Goal: Task Accomplishment & Management: Manage account settings

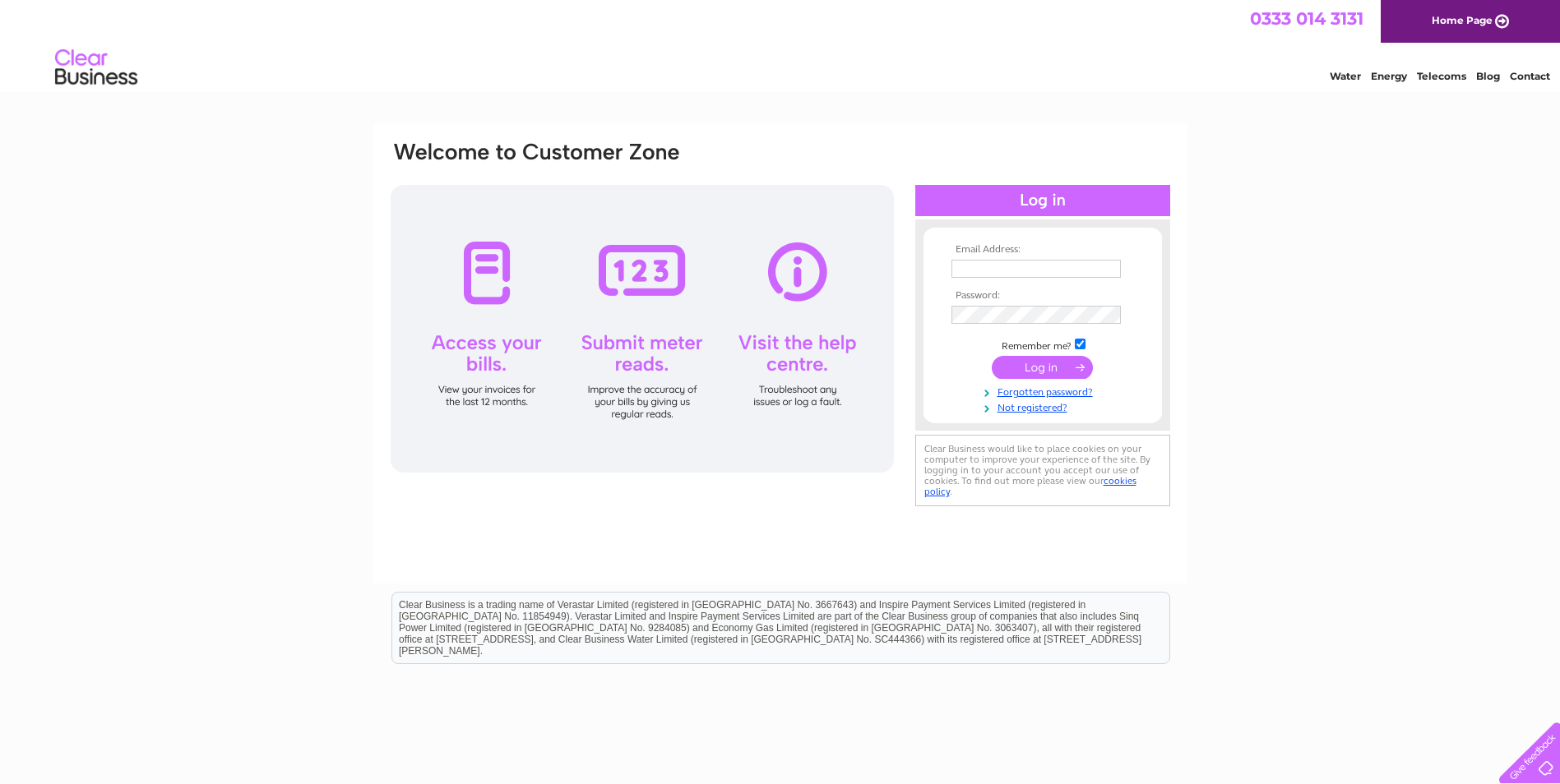
type input "graeme.brown@afab.co.uk"
click at [1034, 362] on input "submit" at bounding box center [1042, 368] width 101 height 23
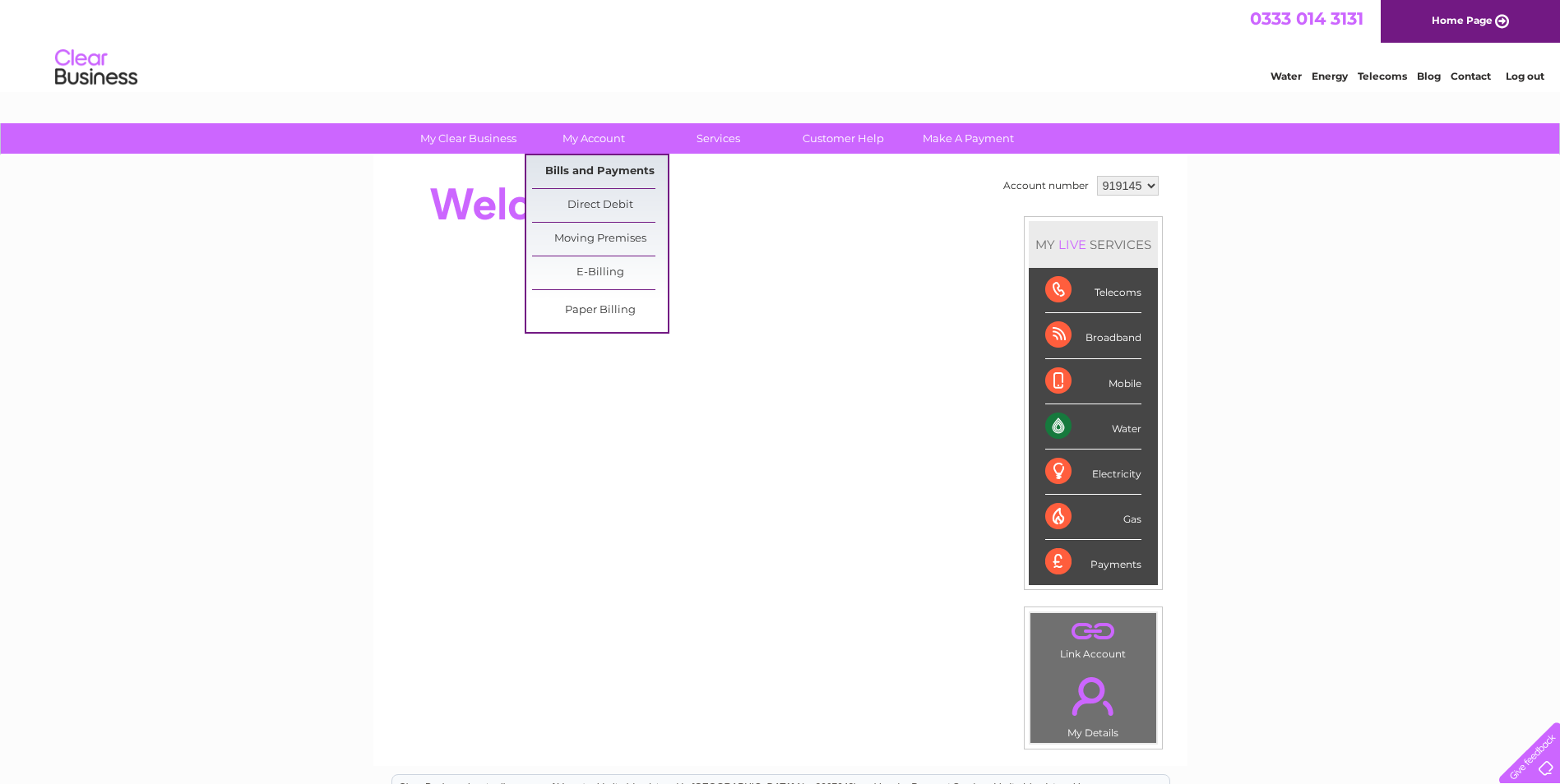
click at [581, 170] on link "Bills and Payments" at bounding box center [600, 171] width 135 height 33
click at [587, 172] on link "Bills and Payments" at bounding box center [600, 171] width 135 height 33
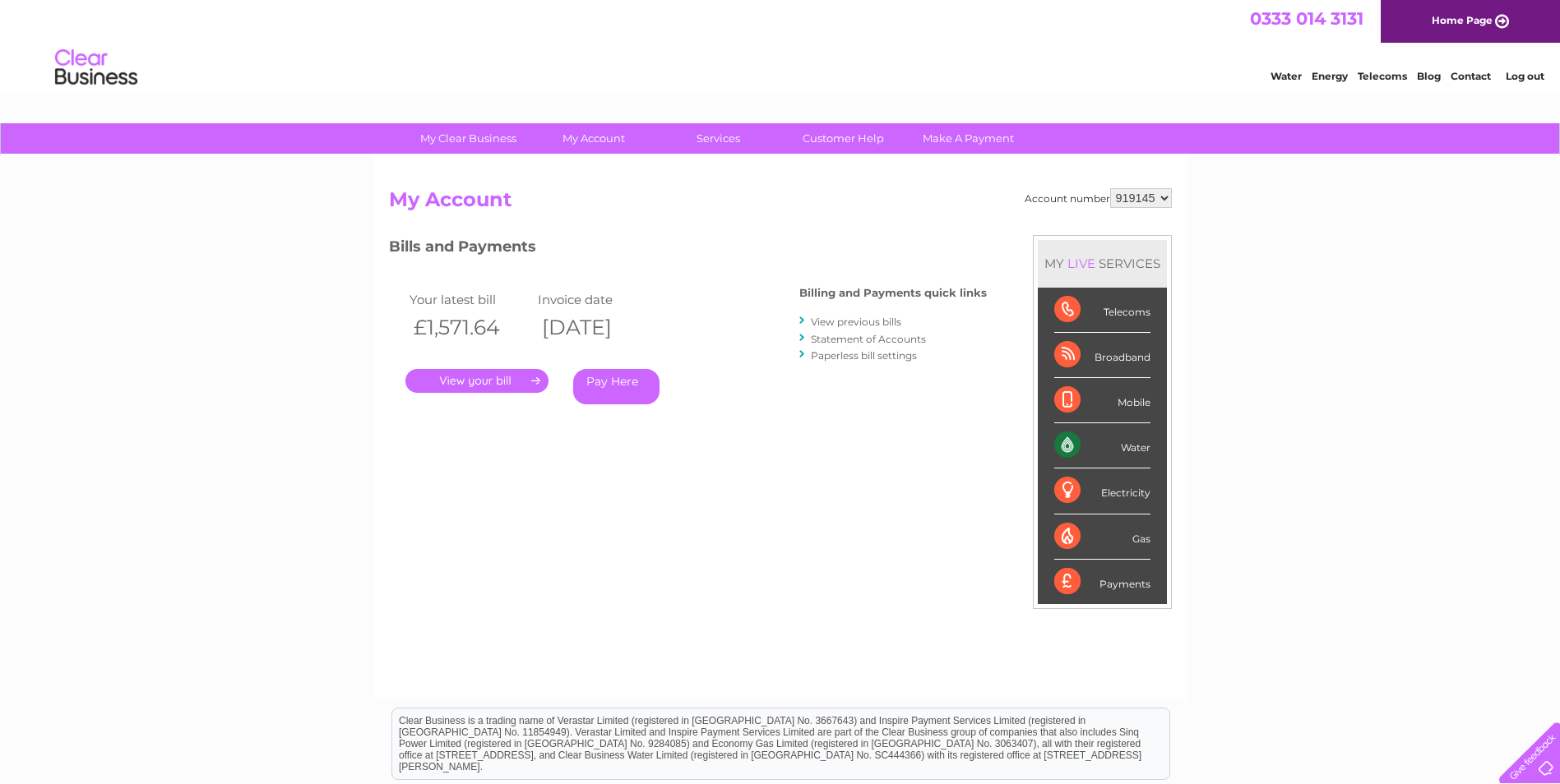
click at [464, 382] on link "." at bounding box center [477, 381] width 143 height 24
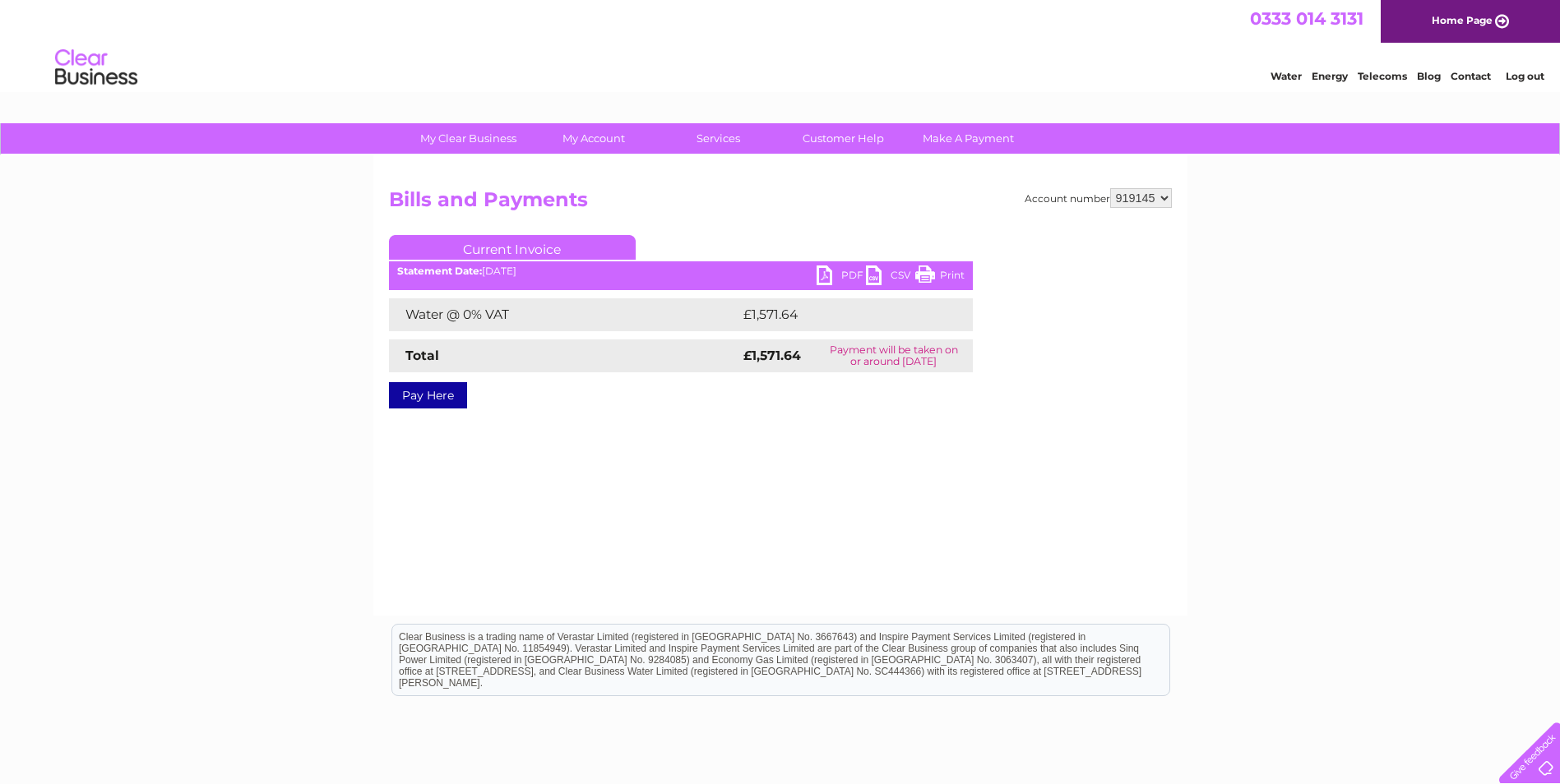
click at [856, 274] on link "PDF" at bounding box center [841, 277] width 50 height 24
